Goal: Check status: Check status

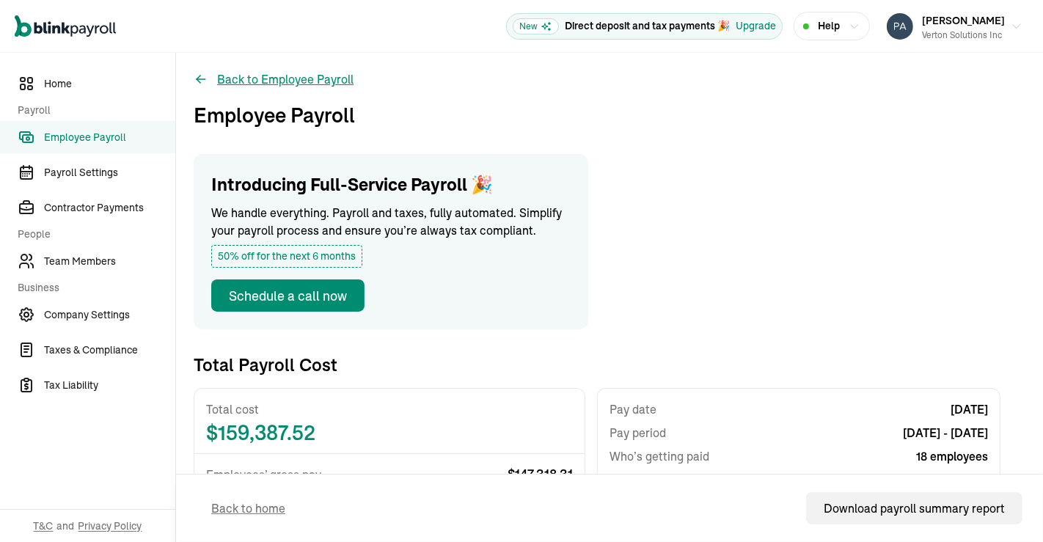
click at [267, 81] on button "Back to Employee Payroll" at bounding box center [274, 79] width 160 height 18
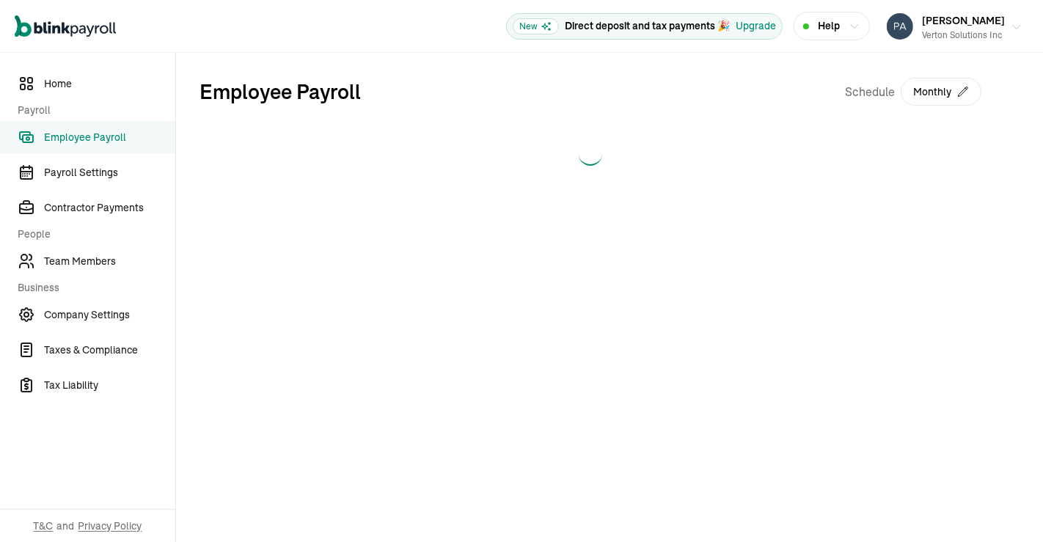
click at [1023, 32] on icon "button" at bounding box center [1017, 27] width 12 height 12
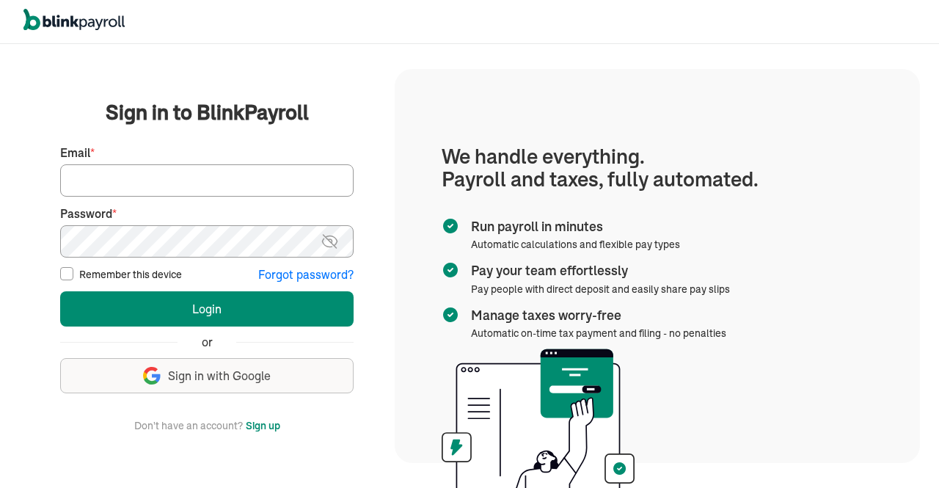
click at [230, 178] on input "Email *" at bounding box center [206, 180] width 293 height 32
type input "[EMAIL_ADDRESS][DOMAIN_NAME]"
click at [330, 238] on img at bounding box center [330, 242] width 18 height 18
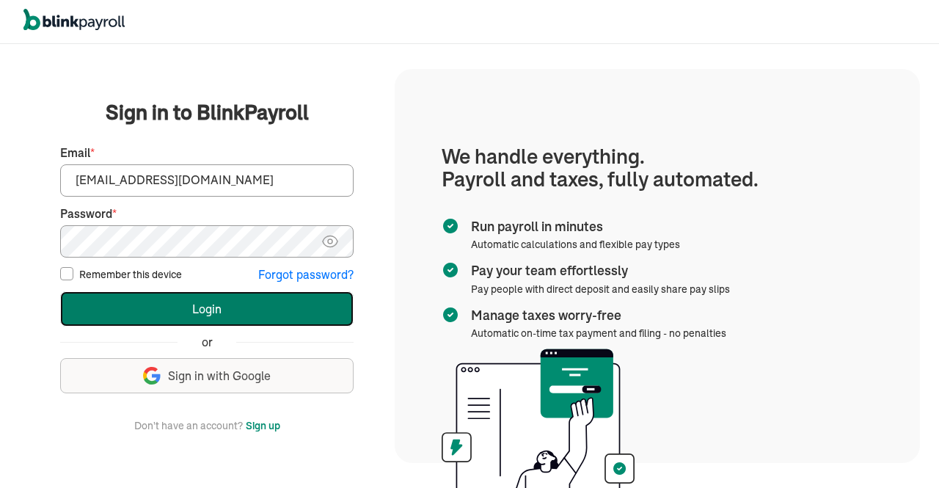
click at [145, 303] on button "Login" at bounding box center [206, 308] width 293 height 35
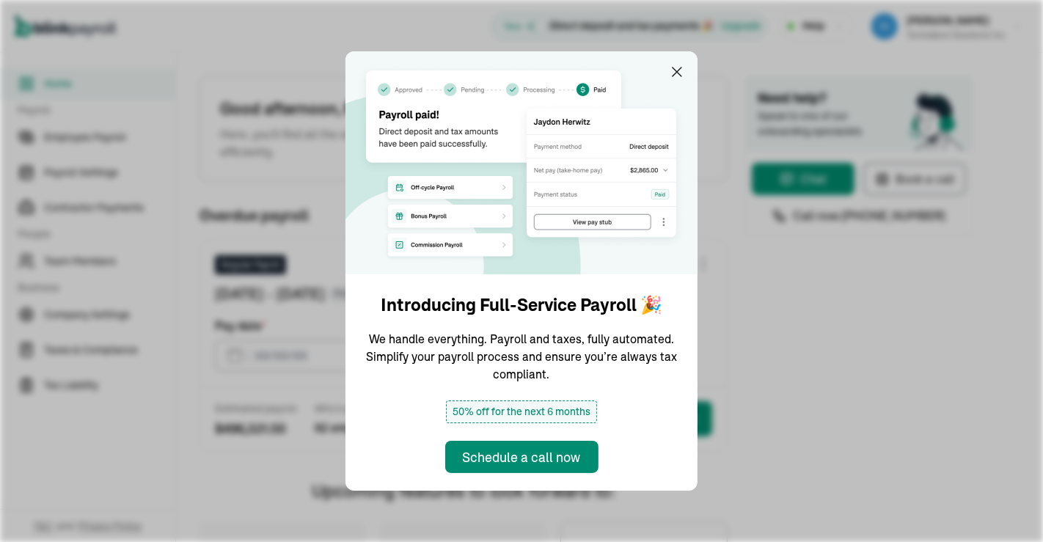
type input "[DATE]"
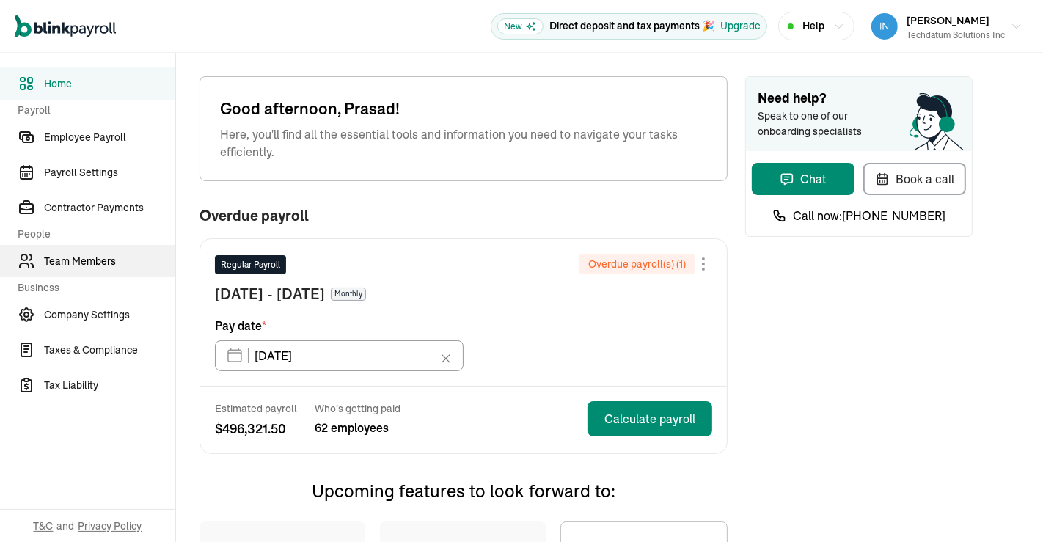
click at [92, 260] on span "Team Members" at bounding box center [109, 261] width 131 height 15
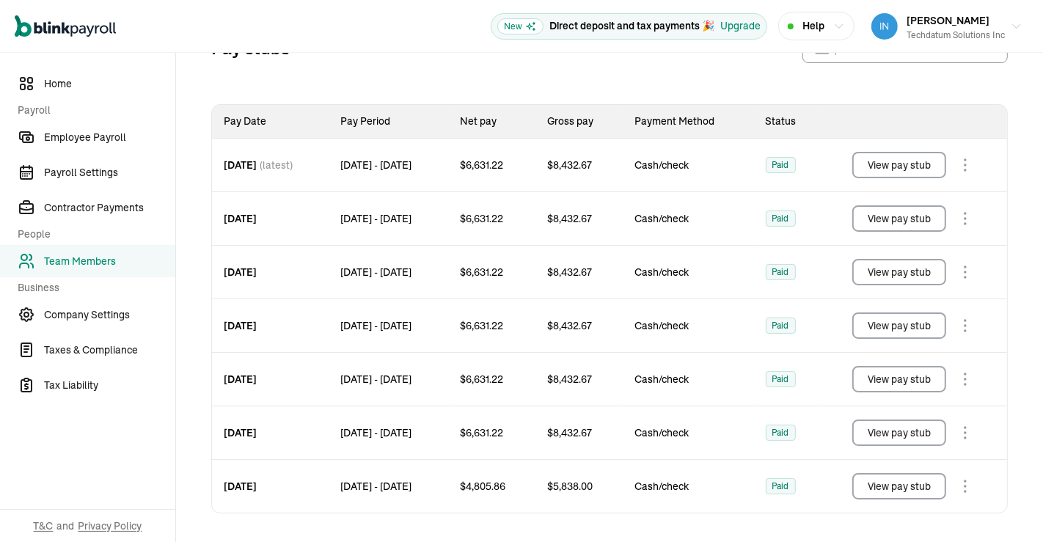
click at [888, 160] on button "View pay stub" at bounding box center [900, 165] width 94 height 26
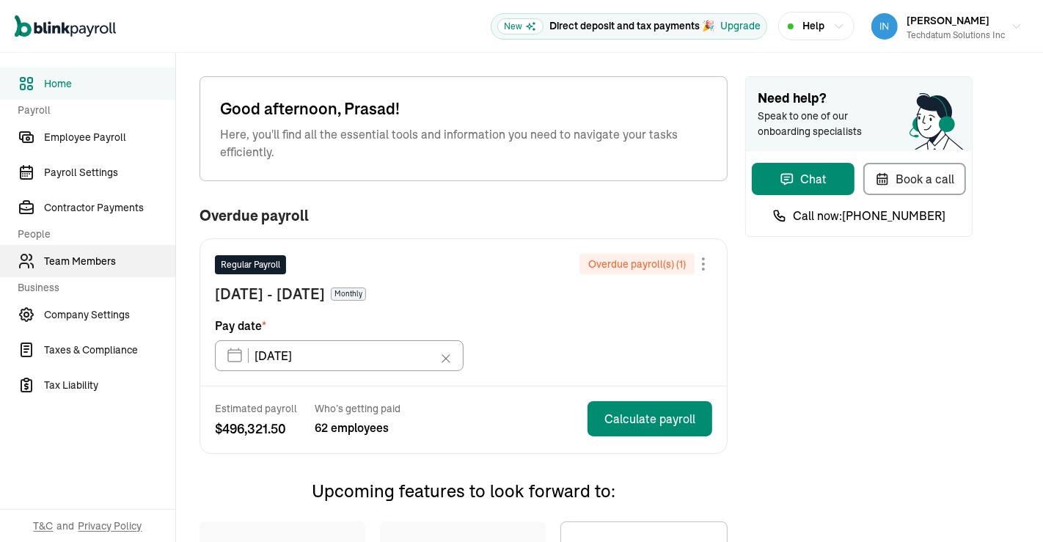
click at [92, 260] on span "Team Members" at bounding box center [109, 261] width 131 height 15
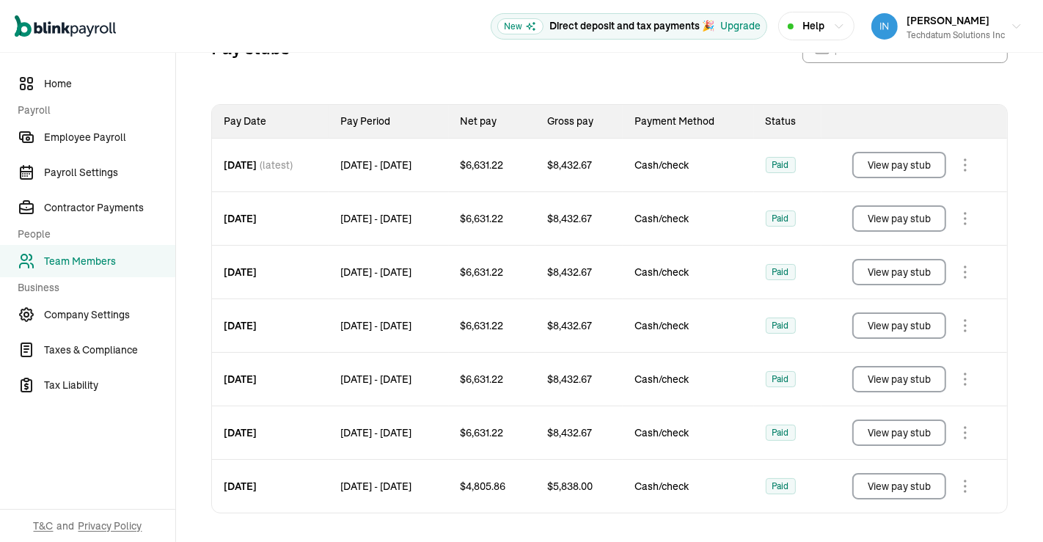
click at [888, 160] on button "View pay stub" at bounding box center [900, 165] width 94 height 26
click at [901, 484] on button "View pay stub" at bounding box center [900, 486] width 94 height 26
click at [899, 427] on button "View pay stub" at bounding box center [900, 433] width 94 height 26
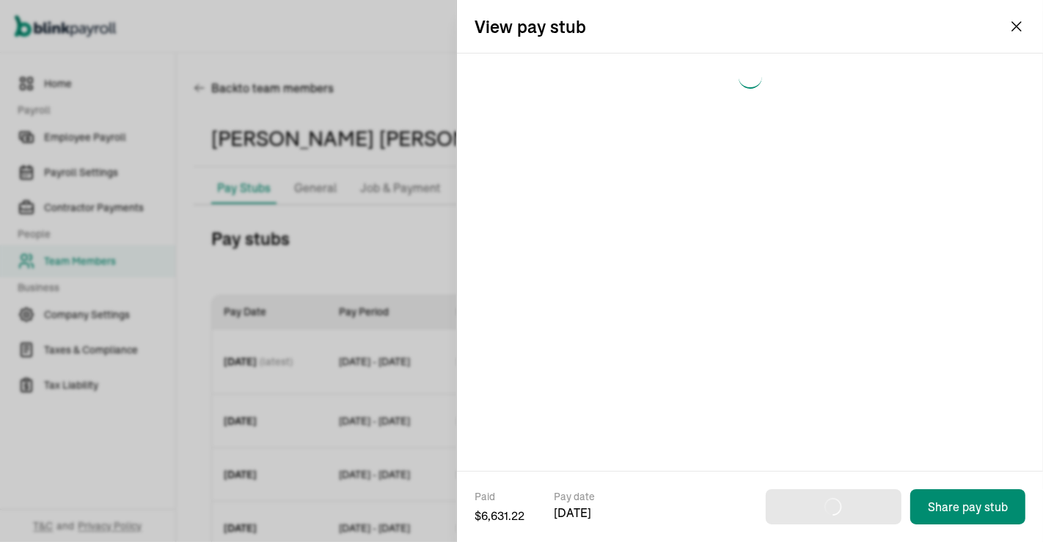
scroll to position [191, 0]
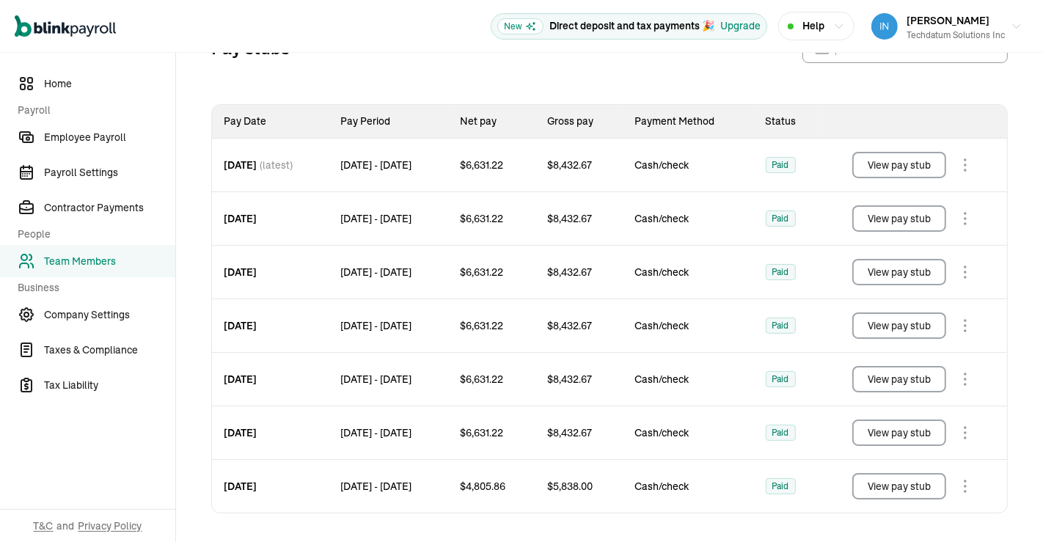
click at [901, 484] on button "View pay stub" at bounding box center [900, 486] width 94 height 26
click at [899, 427] on button "View pay stub" at bounding box center [900, 433] width 94 height 26
